Goal: Task Accomplishment & Management: Manage account settings

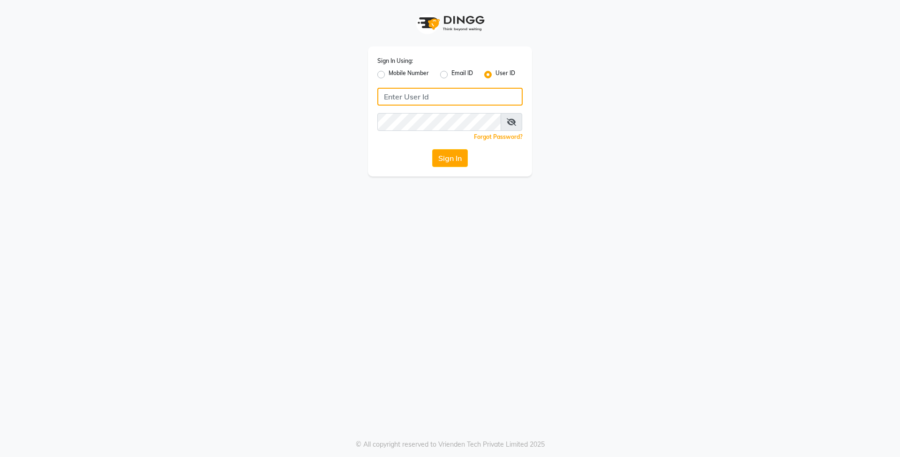
click at [441, 98] on input "Username" at bounding box center [450, 97] width 145 height 18
click at [433, 96] on input "Username" at bounding box center [450, 97] width 145 height 18
click at [445, 98] on input "Username" at bounding box center [450, 97] width 145 height 18
type input "e3838-01"
click at [451, 156] on button "Sign In" at bounding box center [450, 158] width 36 height 18
